Goal: Find specific page/section: Find specific page/section

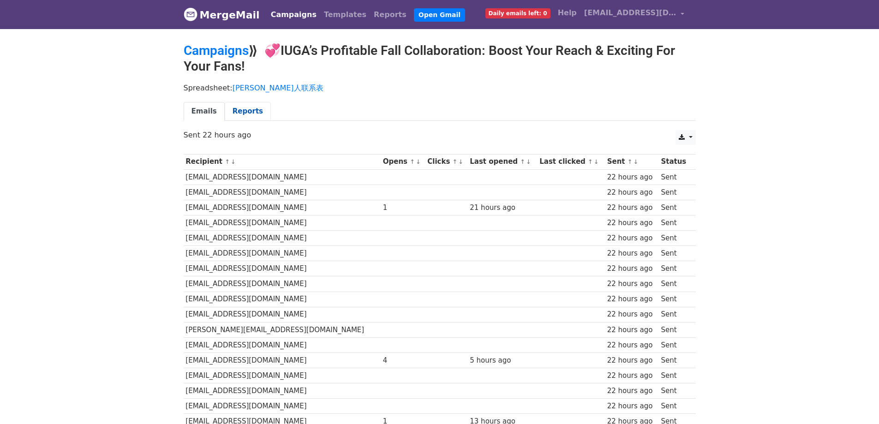
click at [238, 112] on link "Reports" at bounding box center [248, 111] width 46 height 19
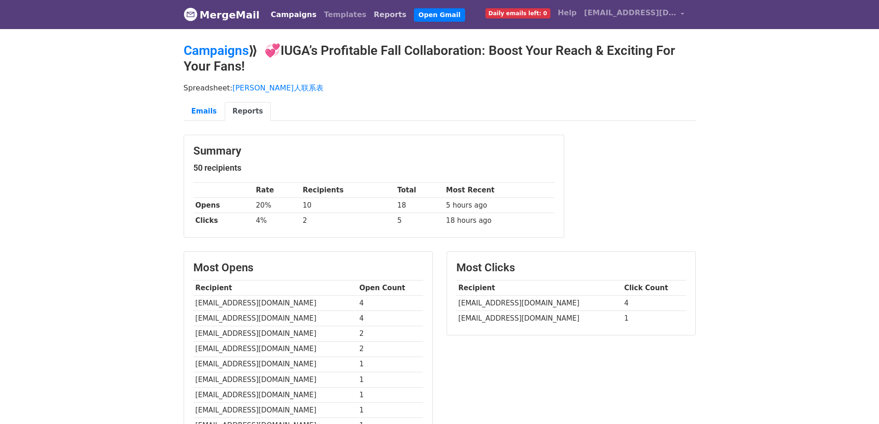
click at [382, 17] on link "Reports" at bounding box center [390, 15] width 40 height 18
click at [371, 10] on link "Reports" at bounding box center [390, 15] width 40 height 18
click at [202, 107] on link "Emails" at bounding box center [204, 111] width 41 height 19
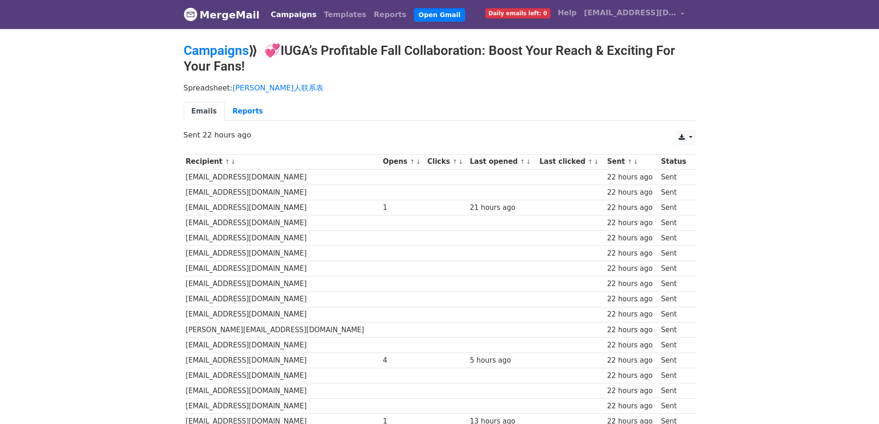
click at [246, 113] on link "Reports" at bounding box center [248, 111] width 46 height 19
click at [252, 110] on link "Reports" at bounding box center [248, 111] width 46 height 19
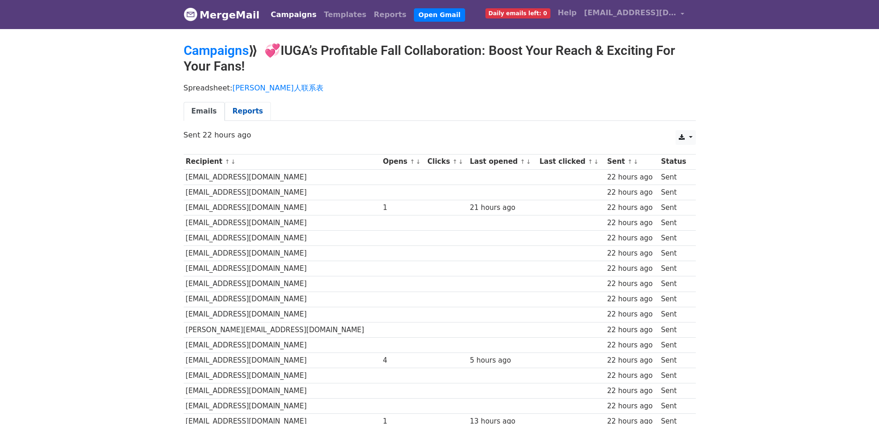
click at [252, 110] on link "Reports" at bounding box center [248, 111] width 46 height 19
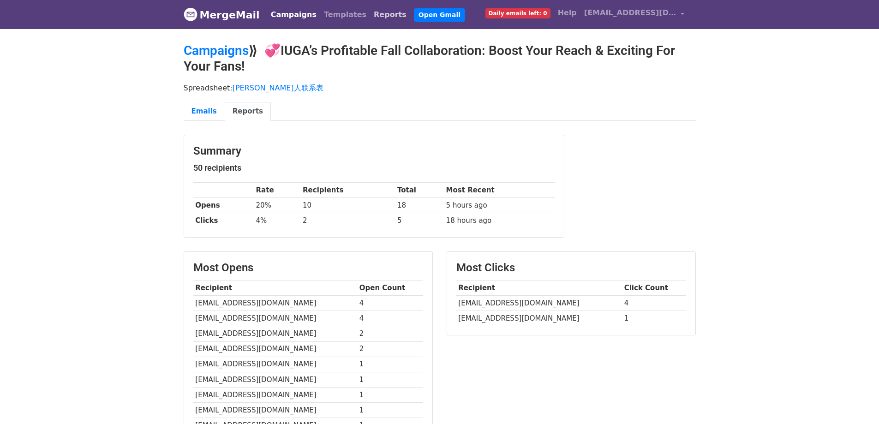
click at [373, 18] on link "Reports" at bounding box center [390, 15] width 40 height 18
click at [376, 15] on link "Reports" at bounding box center [390, 15] width 40 height 18
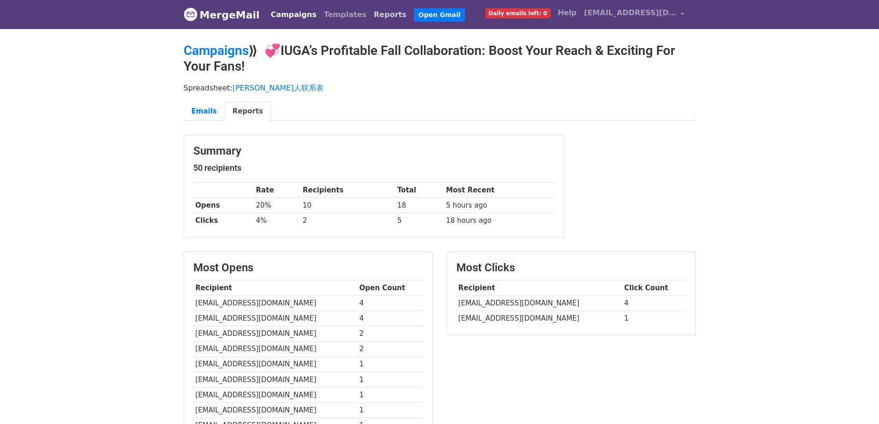
click at [376, 15] on link "Reports" at bounding box center [390, 15] width 40 height 18
click at [204, 108] on link "Emails" at bounding box center [204, 111] width 41 height 19
click at [271, 17] on link "Campaigns" at bounding box center [293, 15] width 53 height 18
click at [282, 11] on link "Campaigns" at bounding box center [293, 15] width 53 height 18
